Goal: Information Seeking & Learning: Learn about a topic

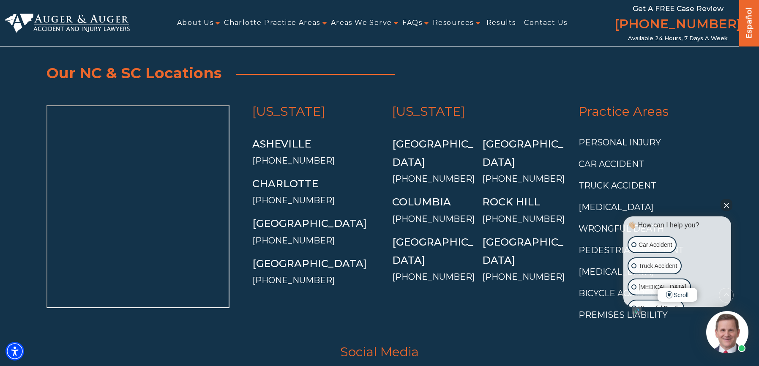
scroll to position [7056, 0]
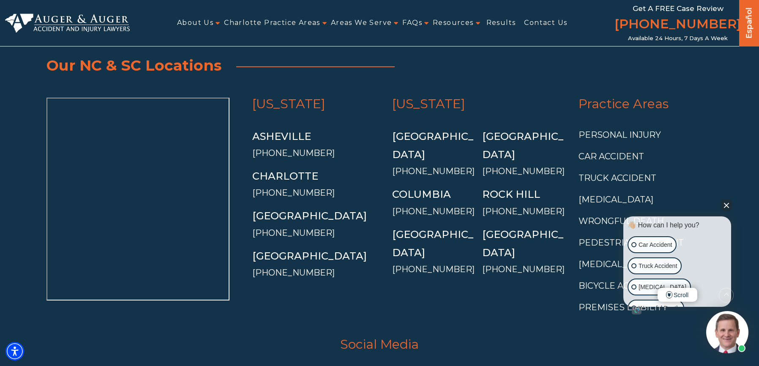
click at [725, 206] on button "Close Intaker Chat Widget" at bounding box center [726, 205] width 12 height 12
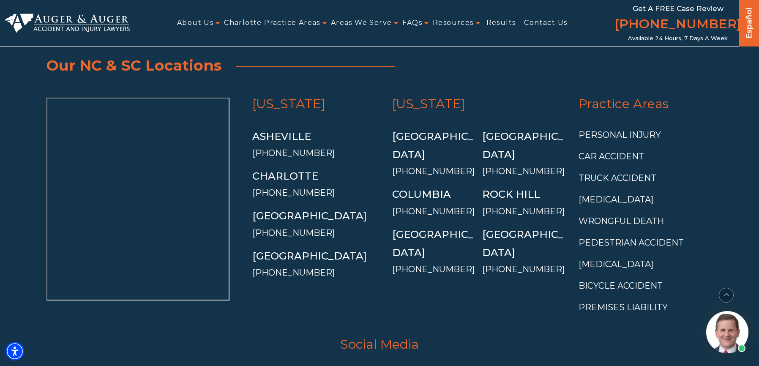
scroll to position [7014, 0]
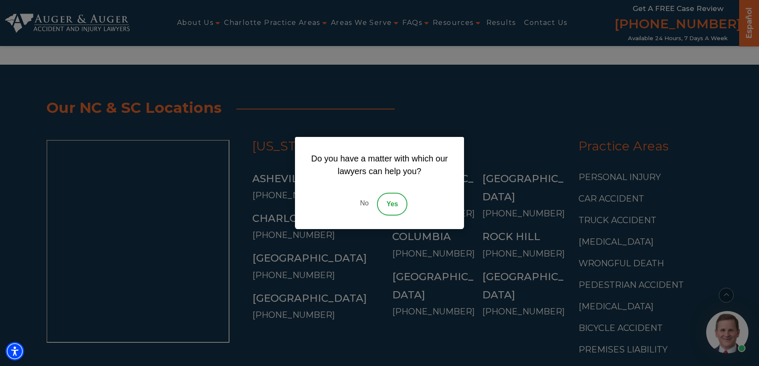
click at [364, 203] on link "No" at bounding box center [363, 204] width 25 height 23
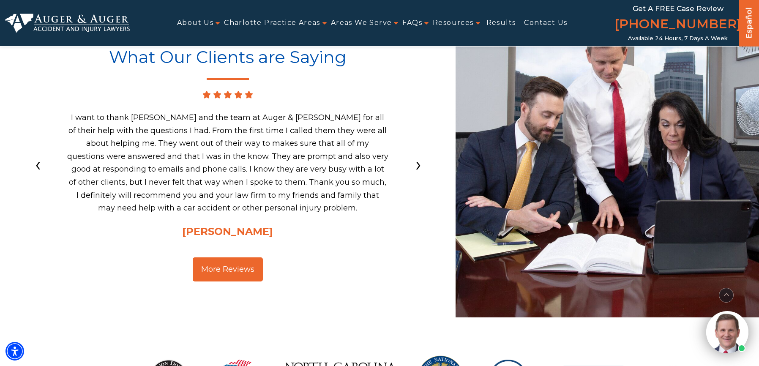
scroll to position [6633, 0]
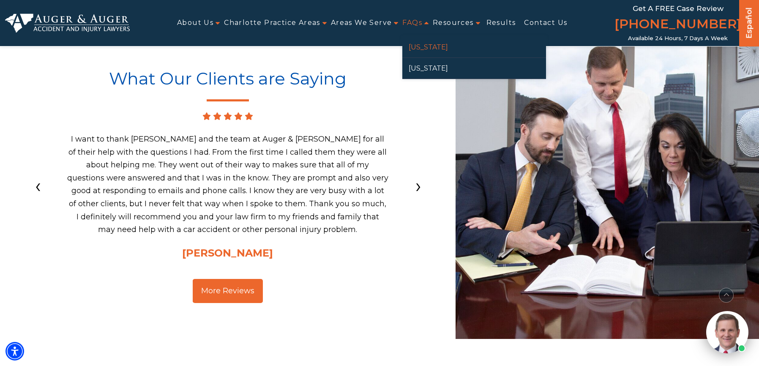
click at [424, 43] on link "[US_STATE]" at bounding box center [474, 47] width 144 height 21
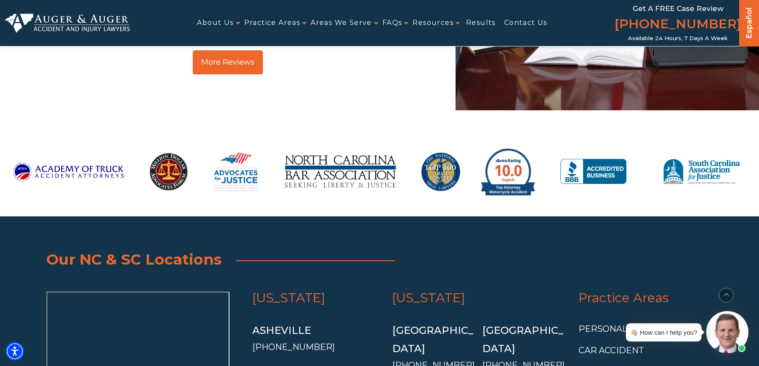
scroll to position [6167, 0]
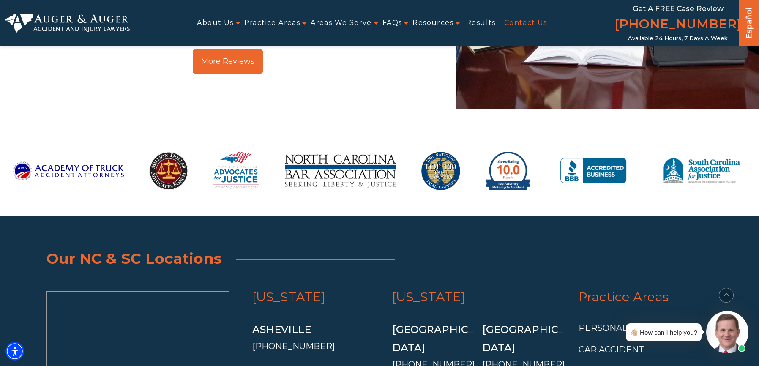
click at [508, 16] on link "Contact Us" at bounding box center [525, 23] width 43 height 19
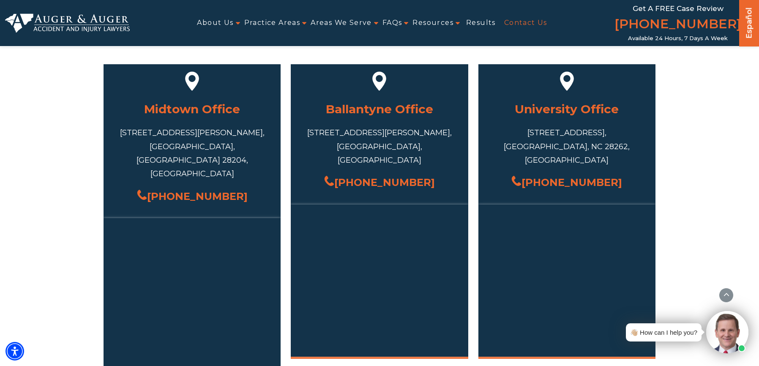
scroll to position [422, 0]
